Goal: Navigation & Orientation: Find specific page/section

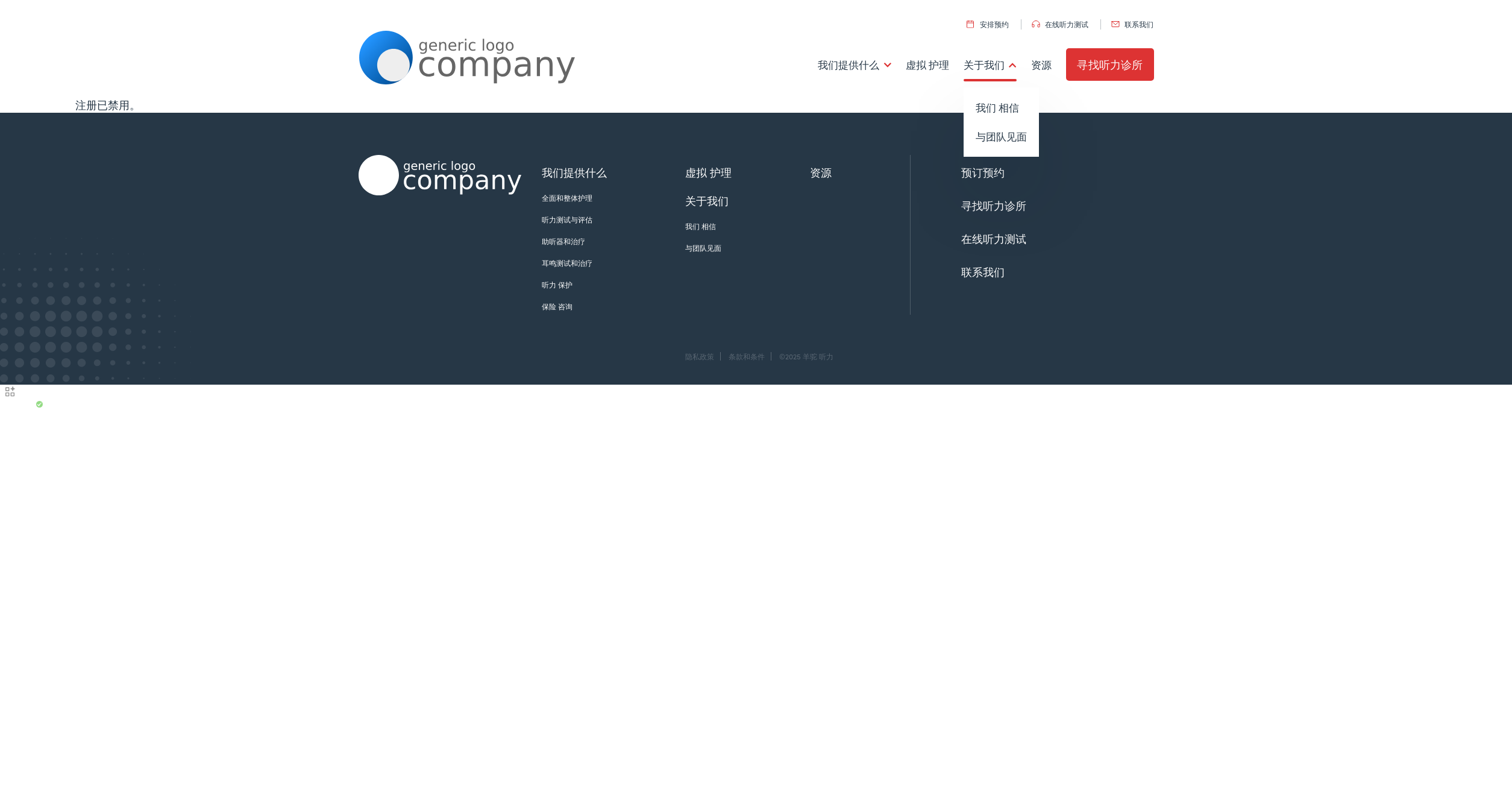
click at [989, 68] on link "关于我们" at bounding box center [990, 65] width 53 height 44
click at [1002, 137] on link "与团队见面" at bounding box center [1001, 137] width 75 height 29
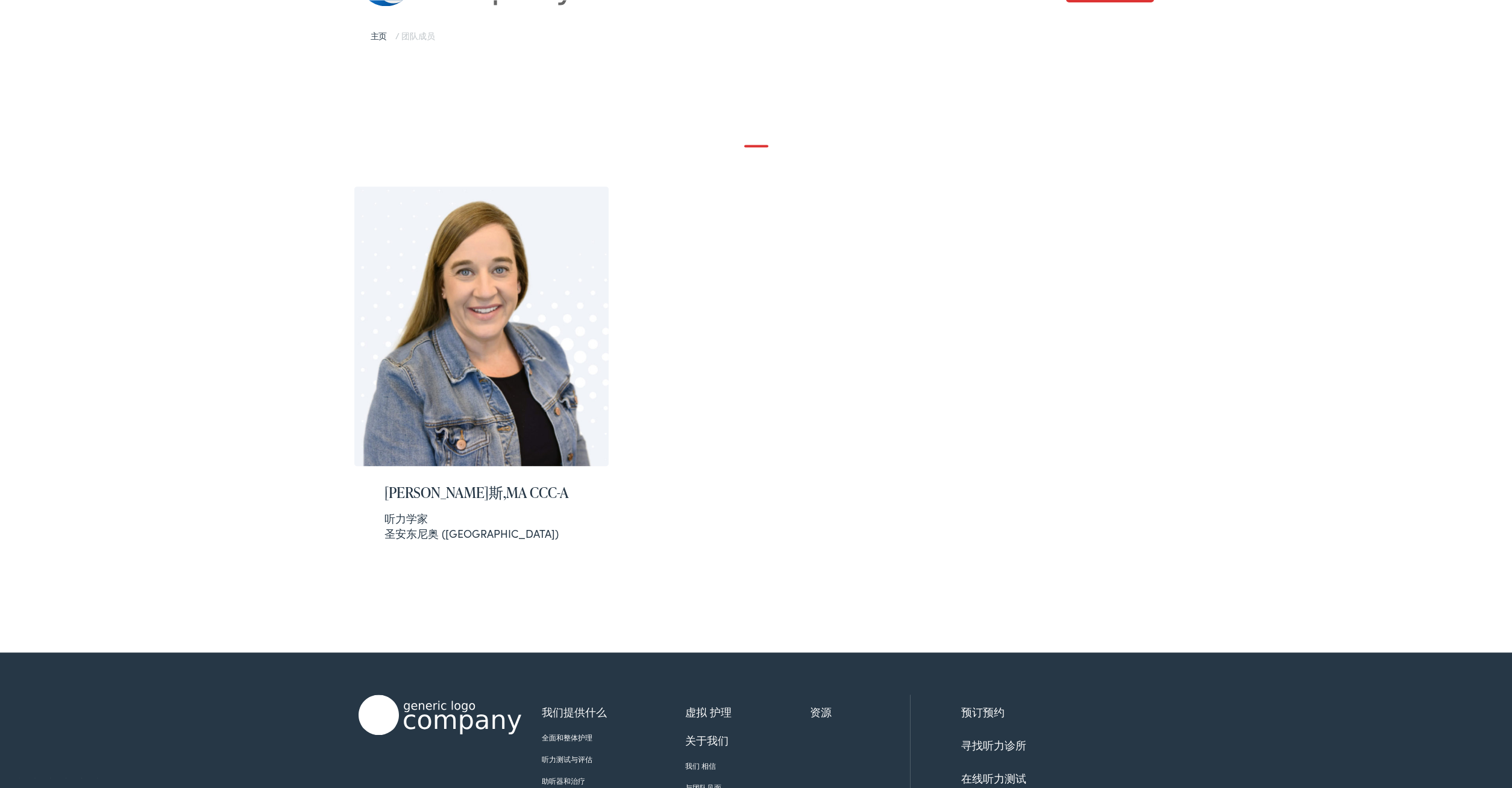
scroll to position [210, 0]
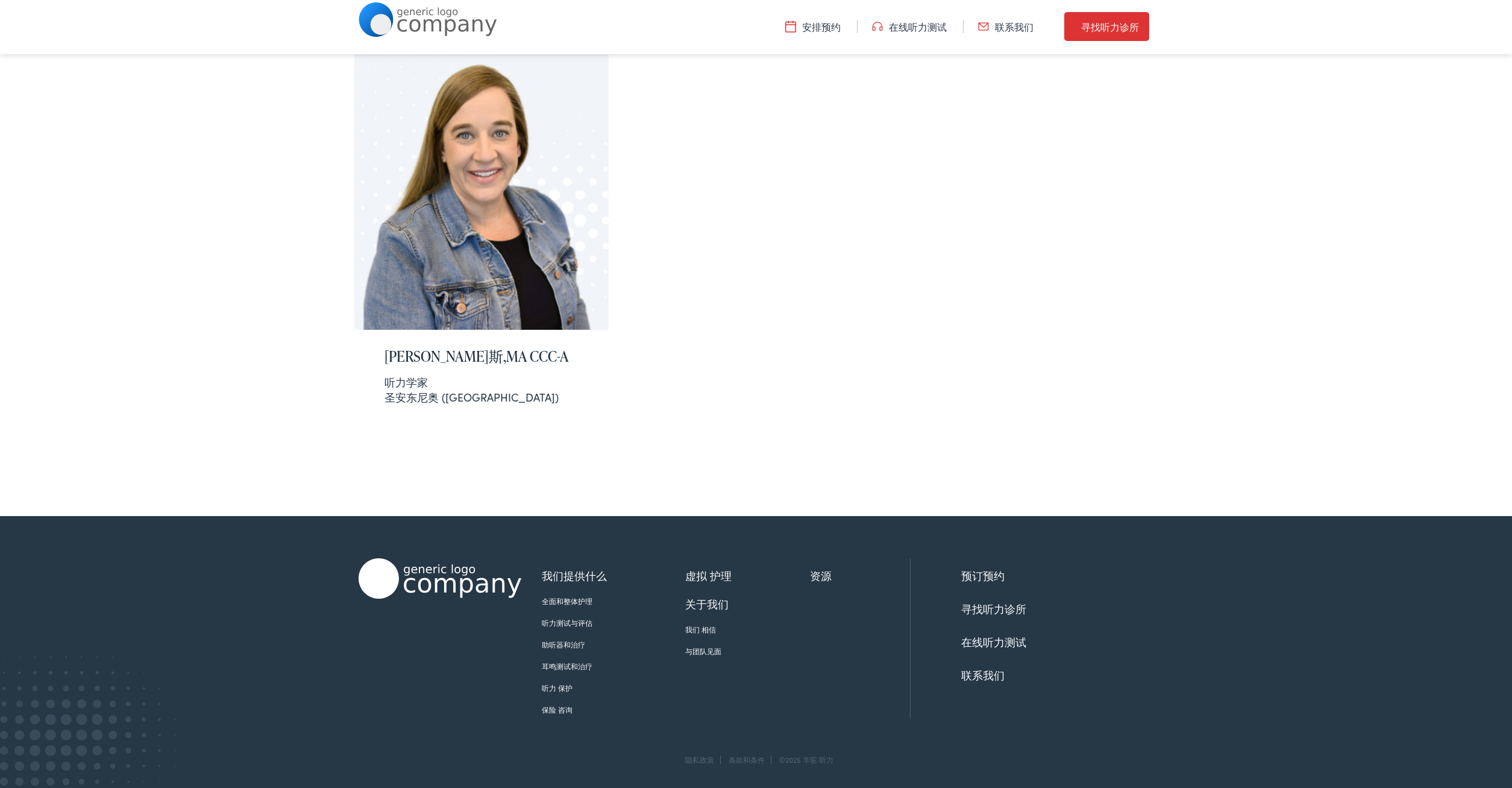
click at [566, 643] on link "助听器和治疗" at bounding box center [613, 644] width 144 height 11
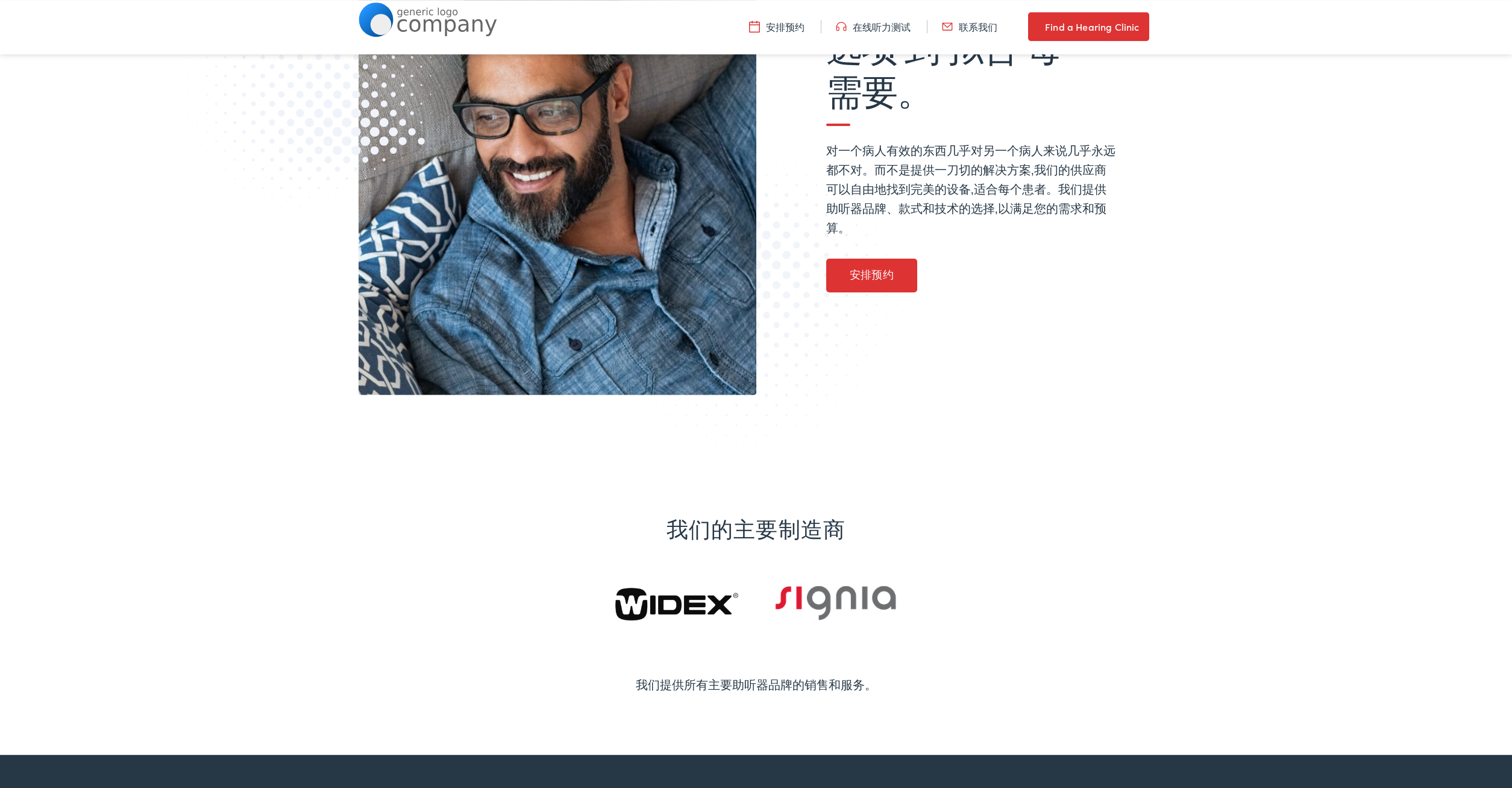
scroll to position [304, 0]
